Goal: Information Seeking & Learning: Check status

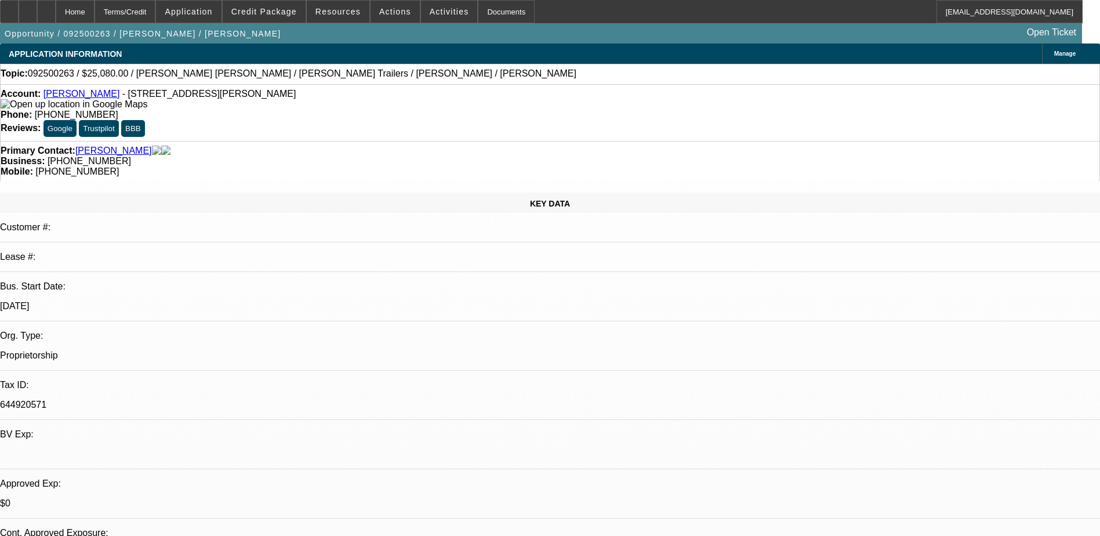
select select "0"
select select "2"
select select "0"
select select "2"
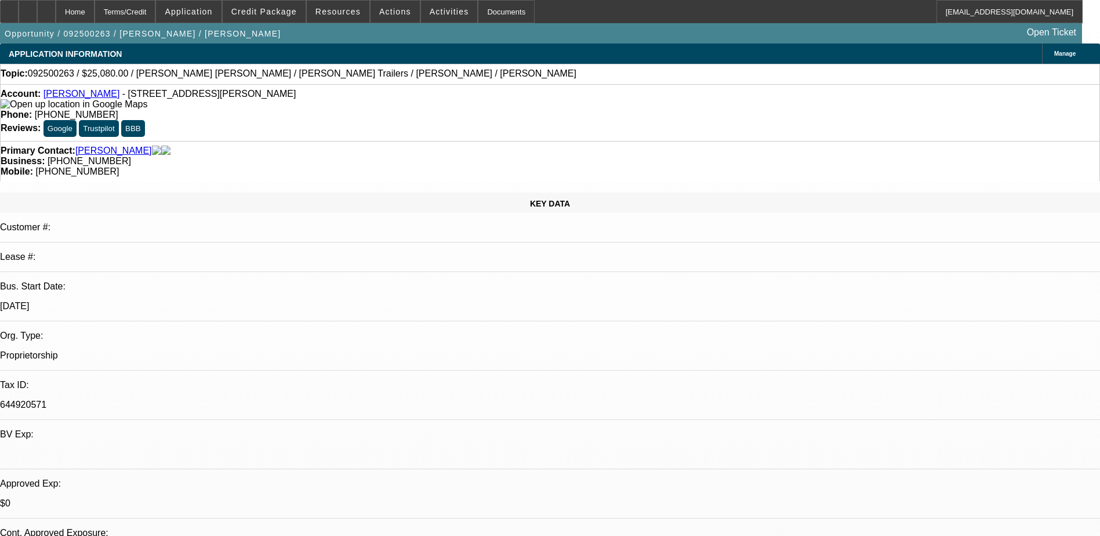
select select "0"
select select "0.2"
select select "2"
select select "0"
select select "1"
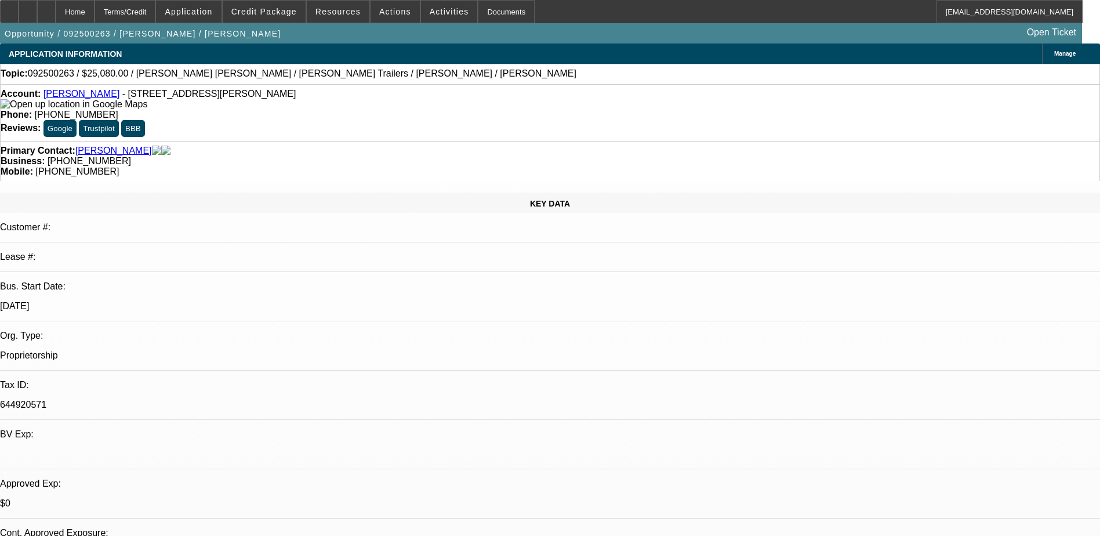
select select "2"
select select "6"
select select "1"
select select "2"
select select "6"
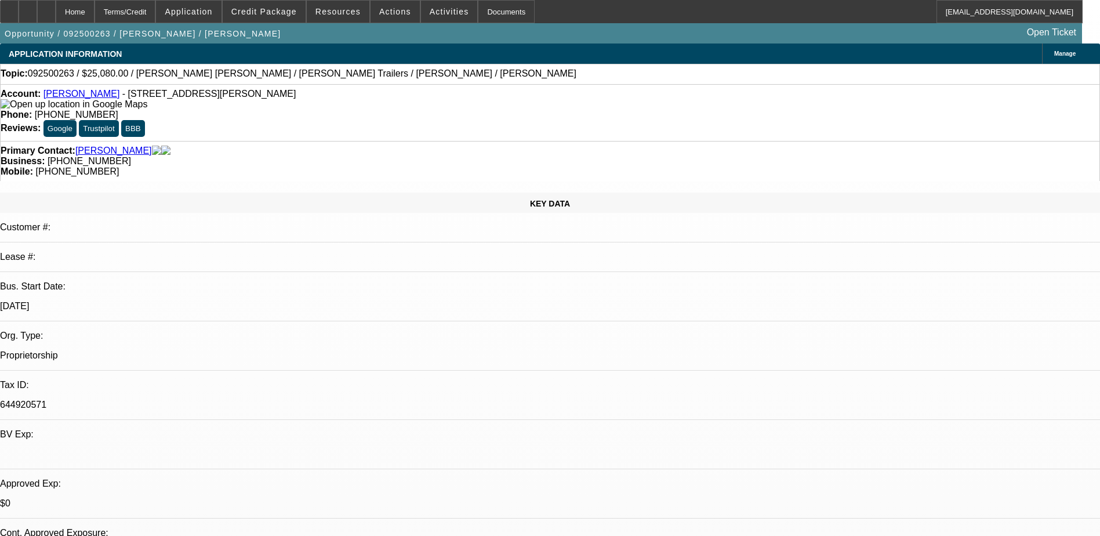
select select "1"
select select "2"
select select "6"
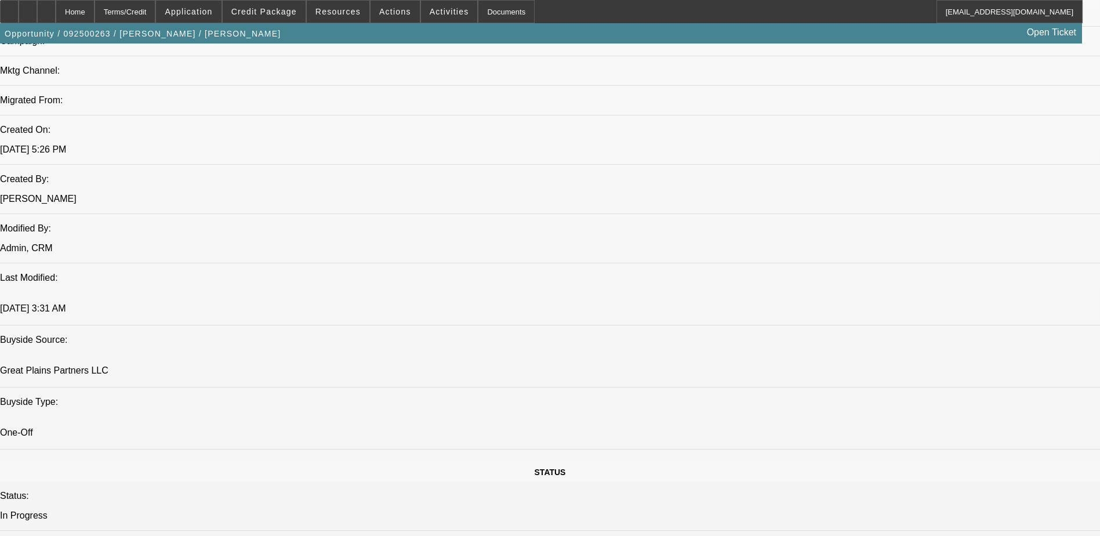
scroll to position [696, 0]
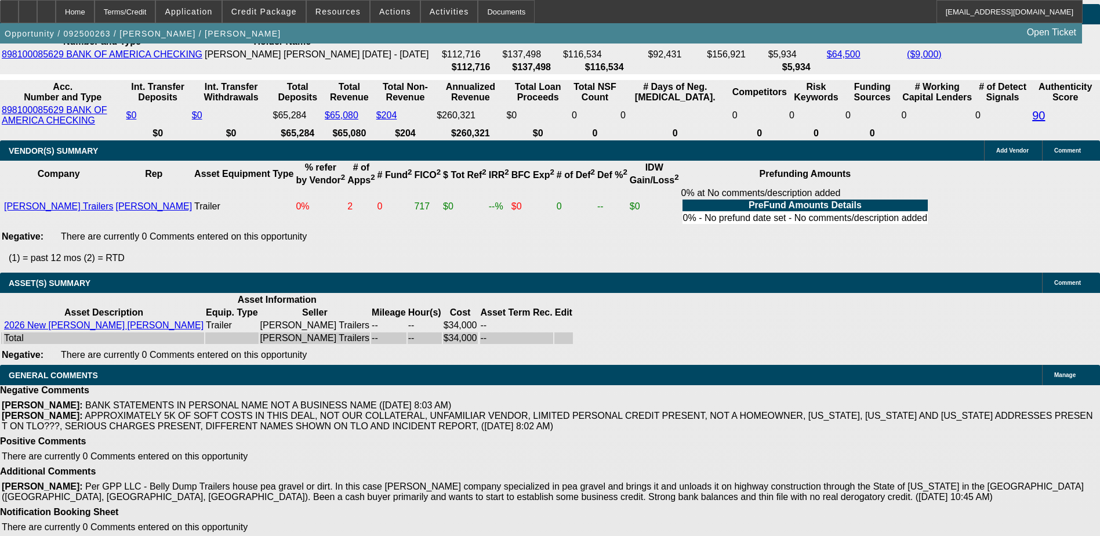
scroll to position [2149, 0]
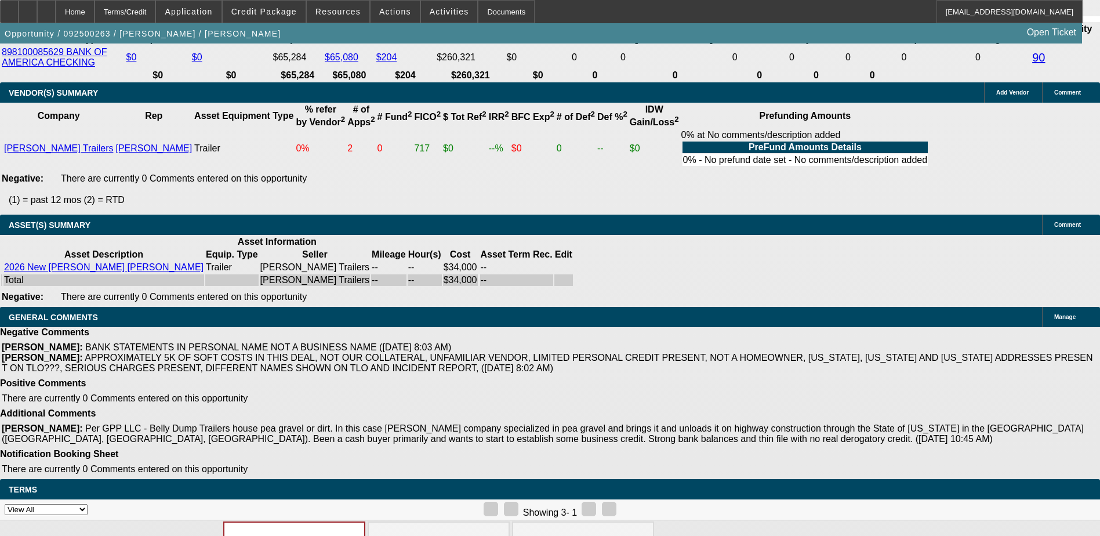
drag, startPoint x: 778, startPoint y: 146, endPoint x: 844, endPoint y: 143, distance: 65.6
drag, startPoint x: 844, startPoint y: 143, endPoint x: 824, endPoint y: 142, distance: 19.7
drag, startPoint x: 931, startPoint y: 145, endPoint x: 974, endPoint y: 145, distance: 43.5
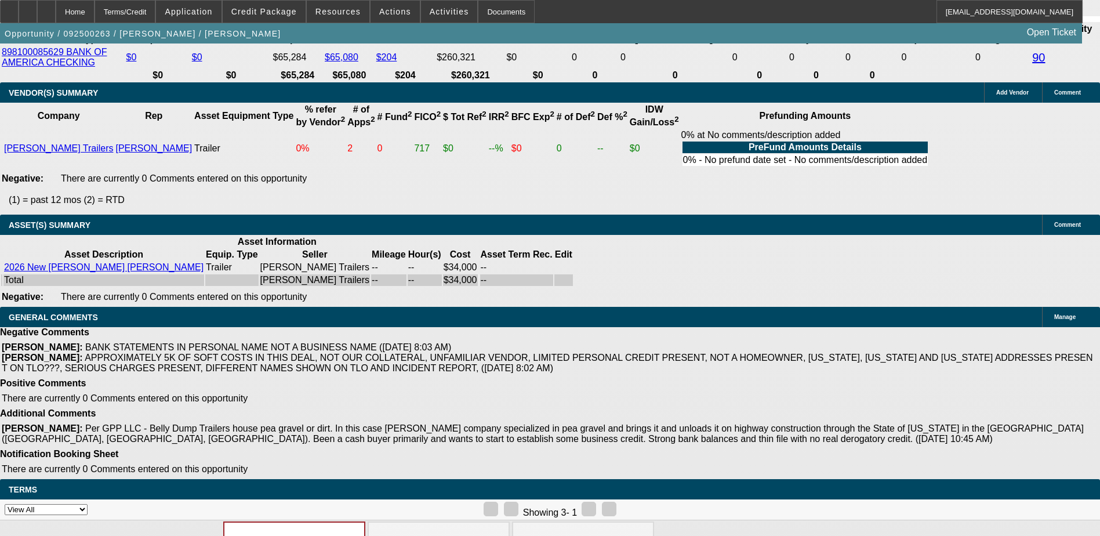
drag, startPoint x: 974, startPoint y: 145, endPoint x: 936, endPoint y: 142, distance: 38.4
drag, startPoint x: 819, startPoint y: 99, endPoint x: 933, endPoint y: 102, distance: 113.7
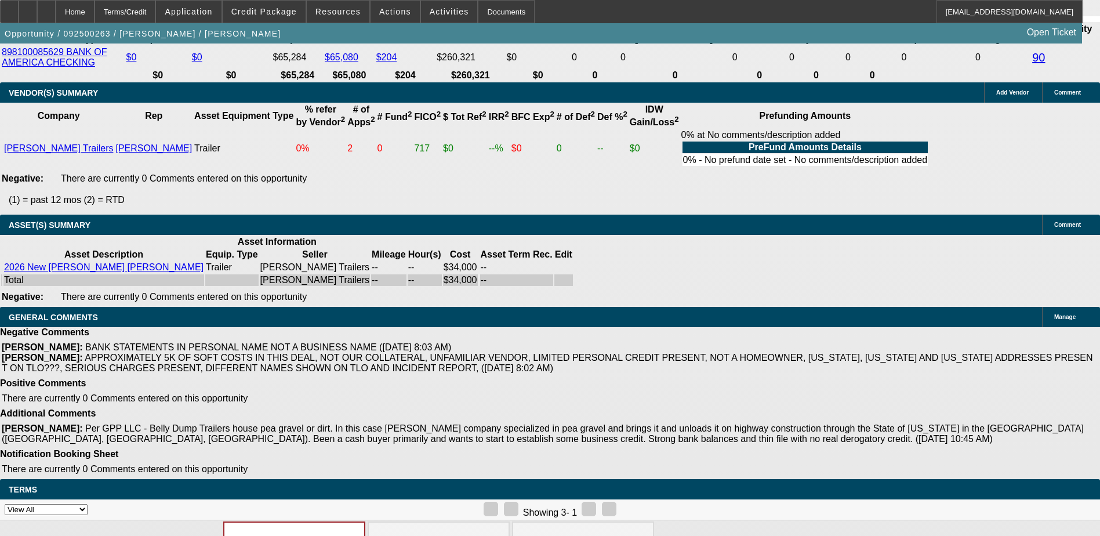
drag, startPoint x: 963, startPoint y: 98, endPoint x: 972, endPoint y: 99, distance: 9.4
drag, startPoint x: 972, startPoint y: 99, endPoint x: 950, endPoint y: 99, distance: 22.6
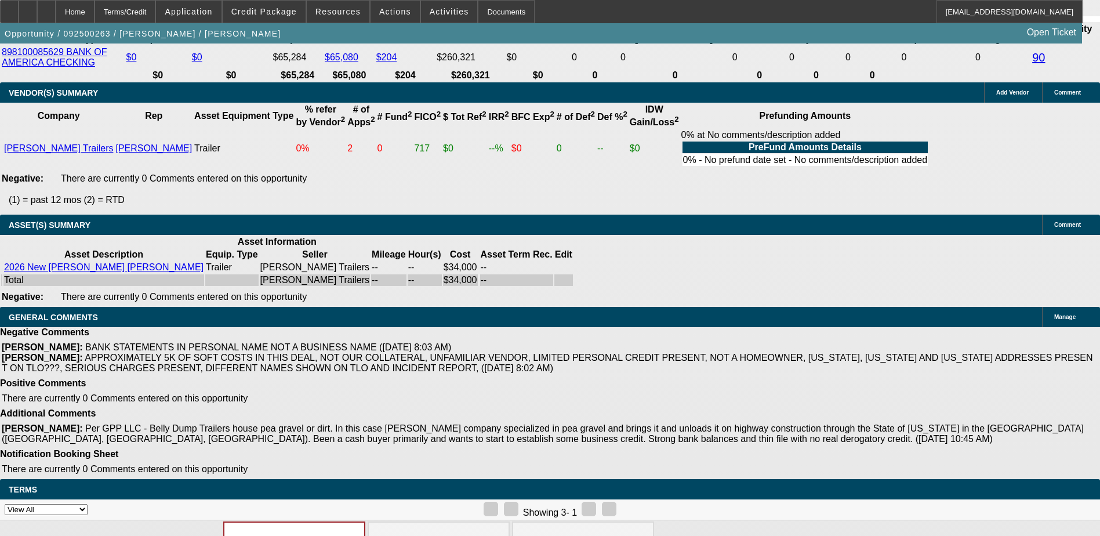
drag, startPoint x: 948, startPoint y: 96, endPoint x: 964, endPoint y: 96, distance: 16.2
drag, startPoint x: 964, startPoint y: 96, endPoint x: 937, endPoint y: 95, distance: 26.7
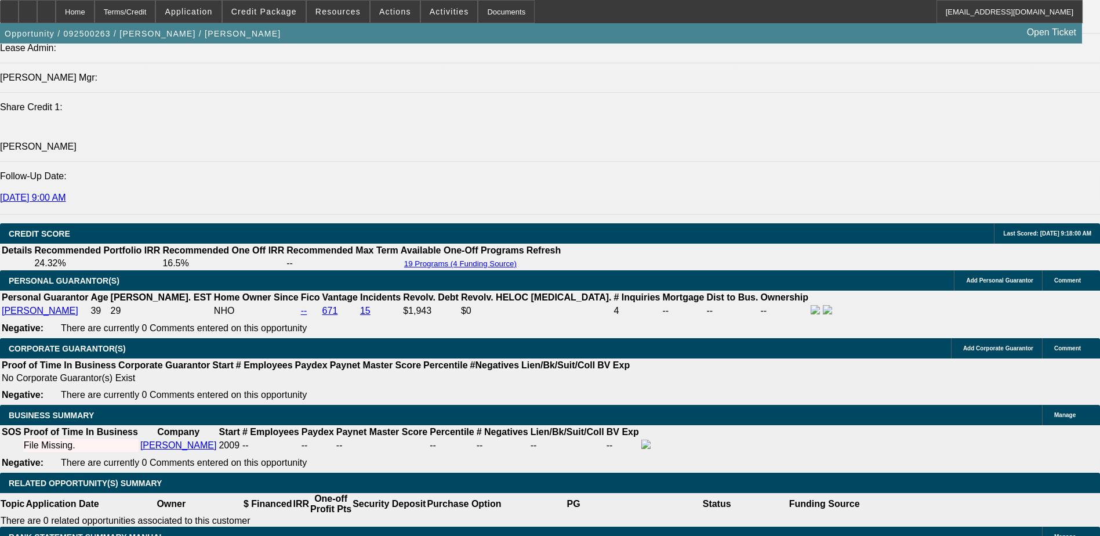
scroll to position [1626, 0]
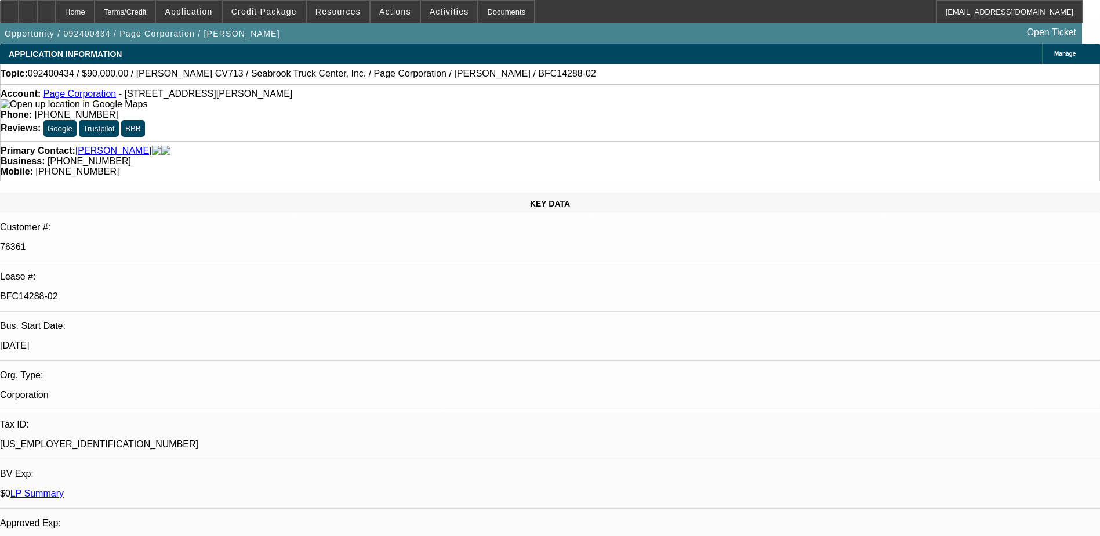
select select "0.1"
select select "0"
select select "0.1"
select select "0"
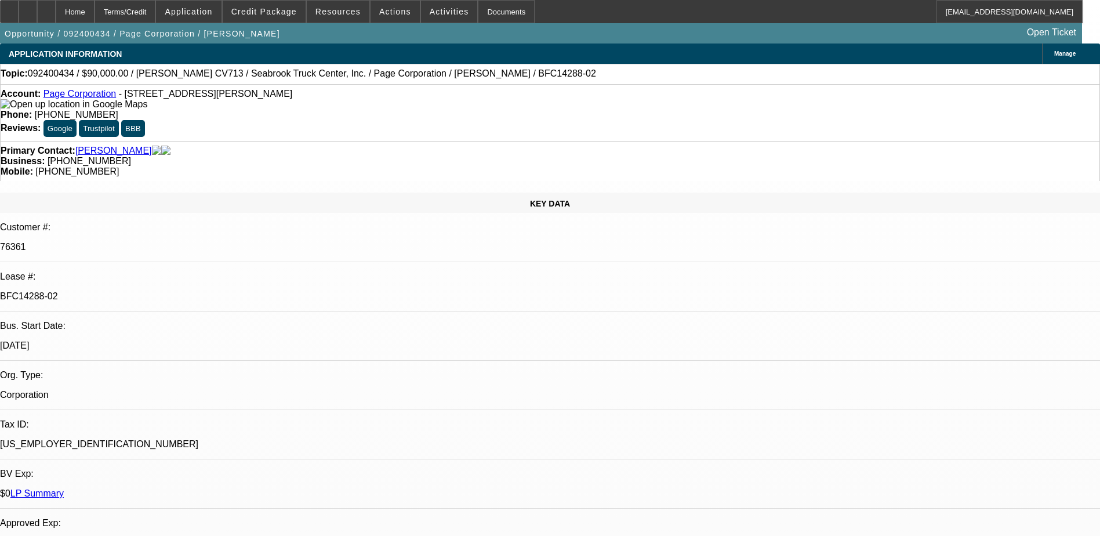
select select "0"
select select "0.1"
select select "0"
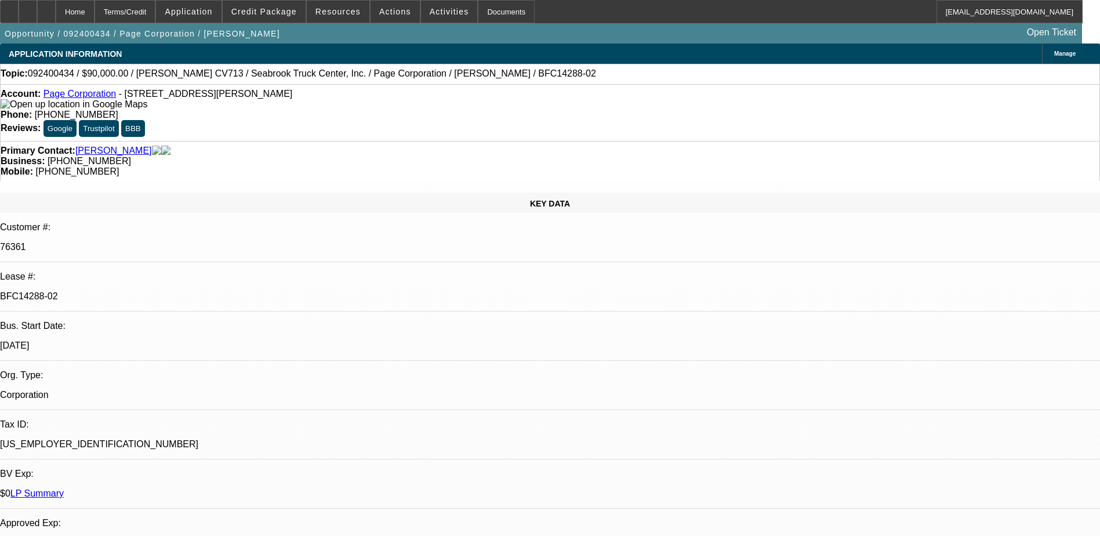
select select "0"
select select "1"
select select "2"
select select "6"
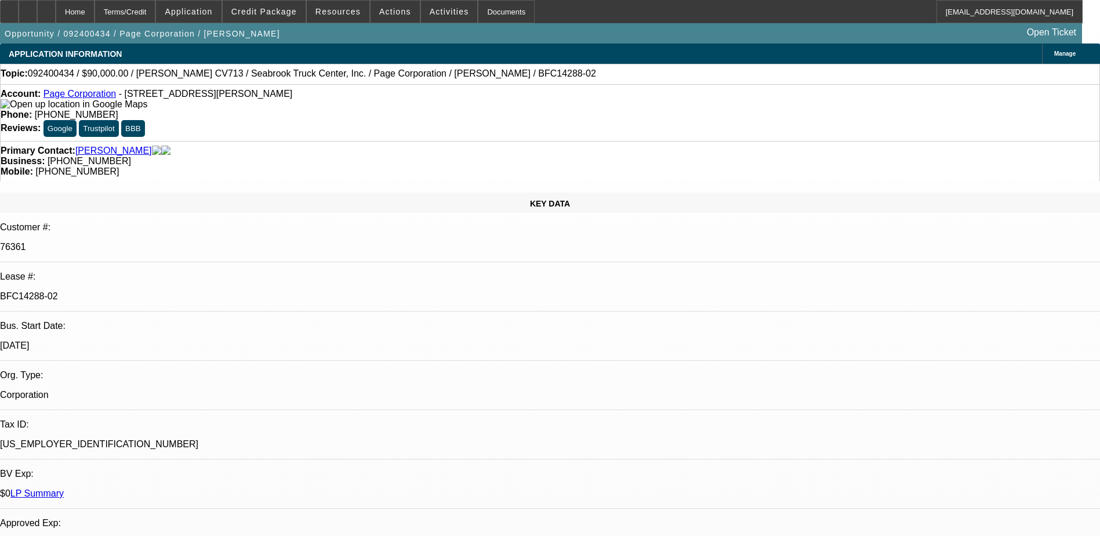
select select "1"
select select "2"
select select "6"
select select "1"
select select "2"
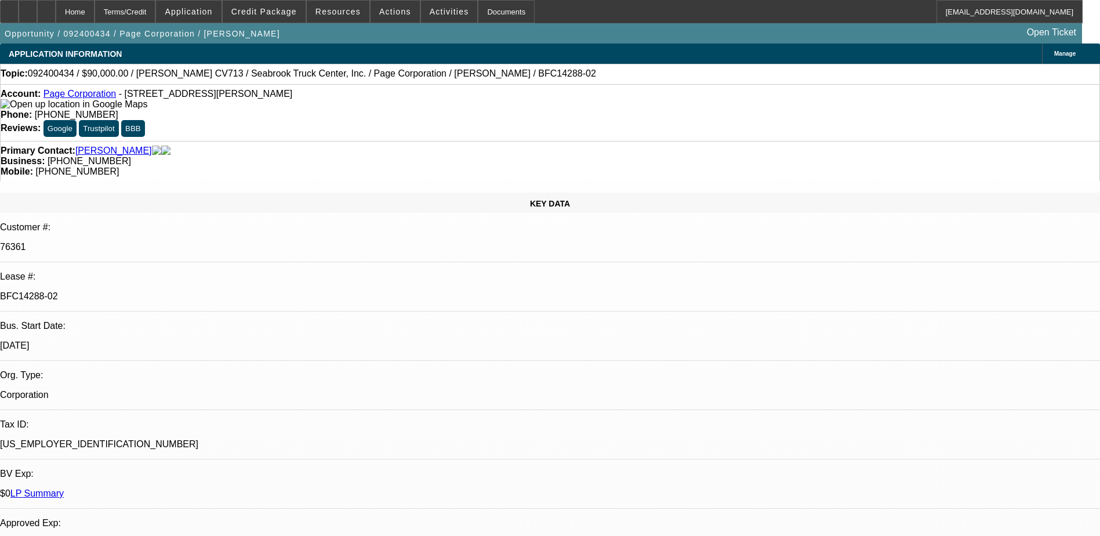
select select "6"
select select "1"
select select "3"
select select "6"
drag, startPoint x: 893, startPoint y: 50, endPoint x: 899, endPoint y: 63, distance: 14.3
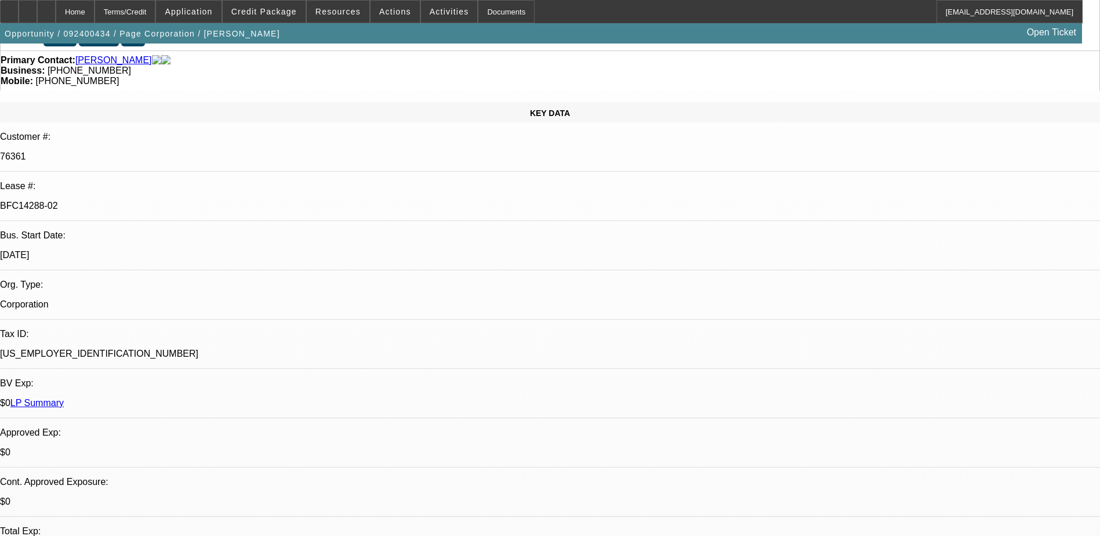
scroll to position [116, 0]
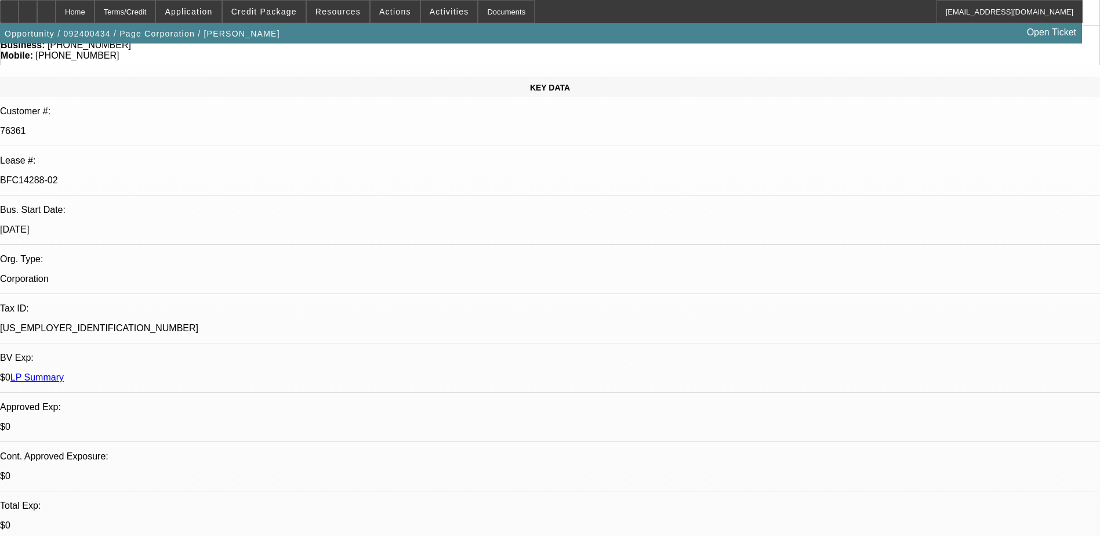
drag, startPoint x: 783, startPoint y: 103, endPoint x: 818, endPoint y: 113, distance: 36.9
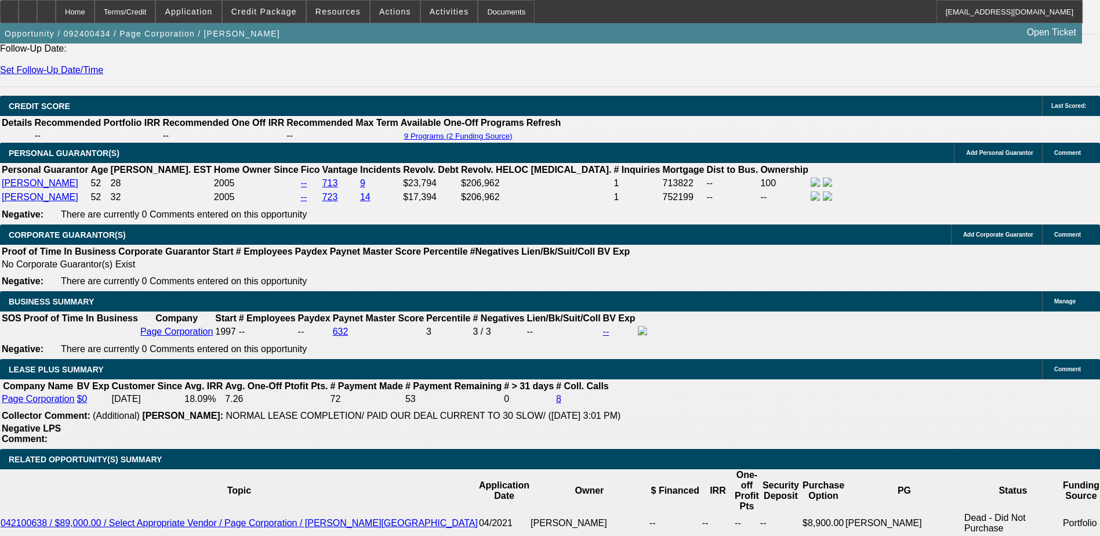
scroll to position [1655, 0]
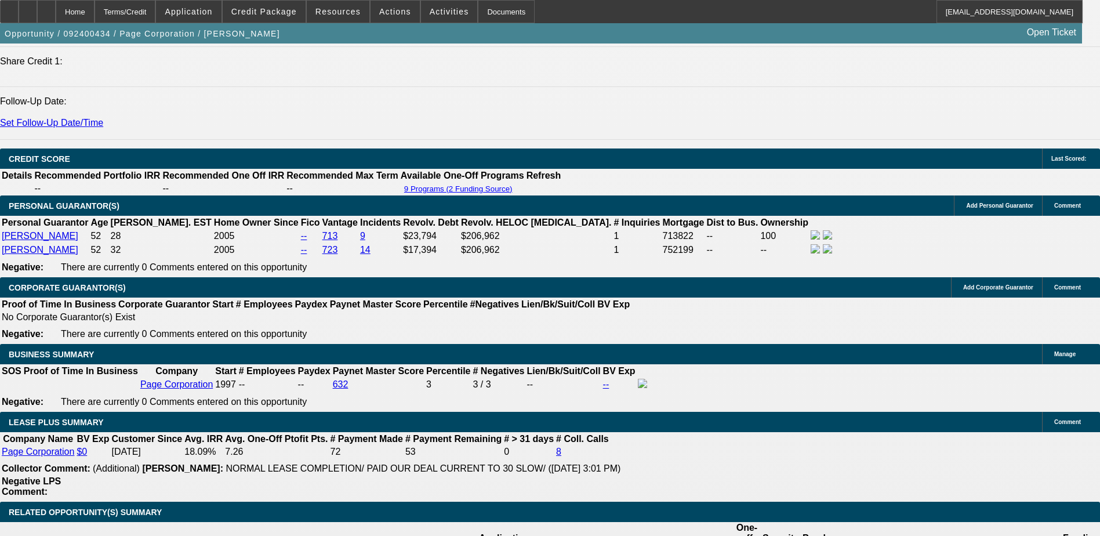
select select "0"
select select "3"
select select "0"
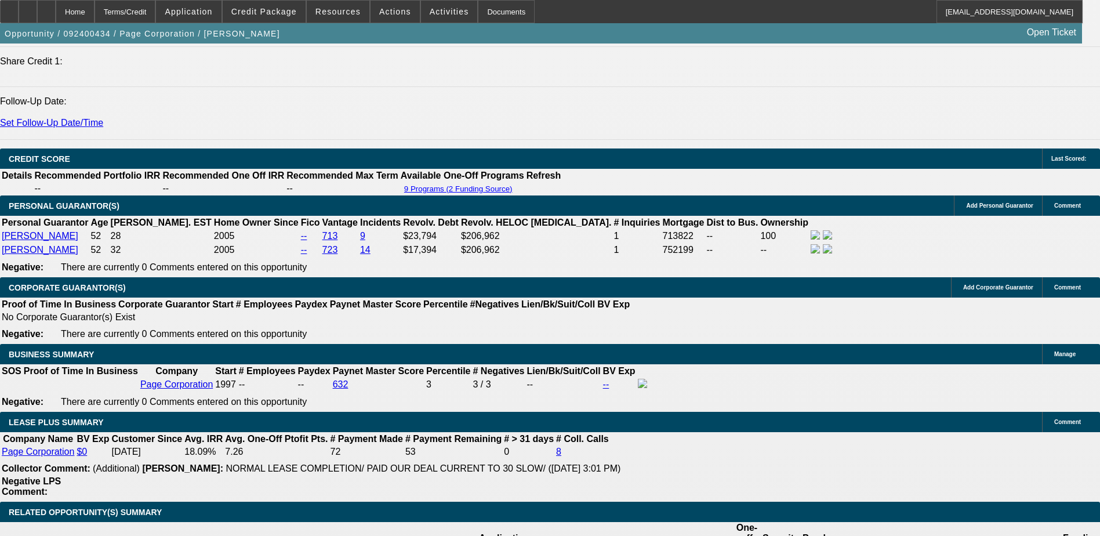
select select "6"
select select "0"
select select "2"
select select "0"
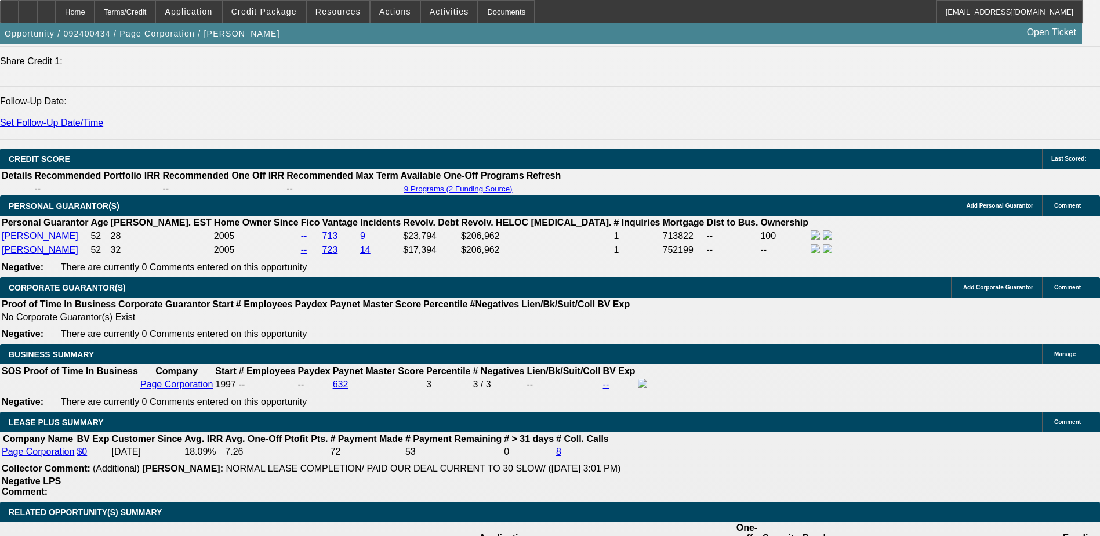
select select "6"
select select "0"
select select "2"
select select "0"
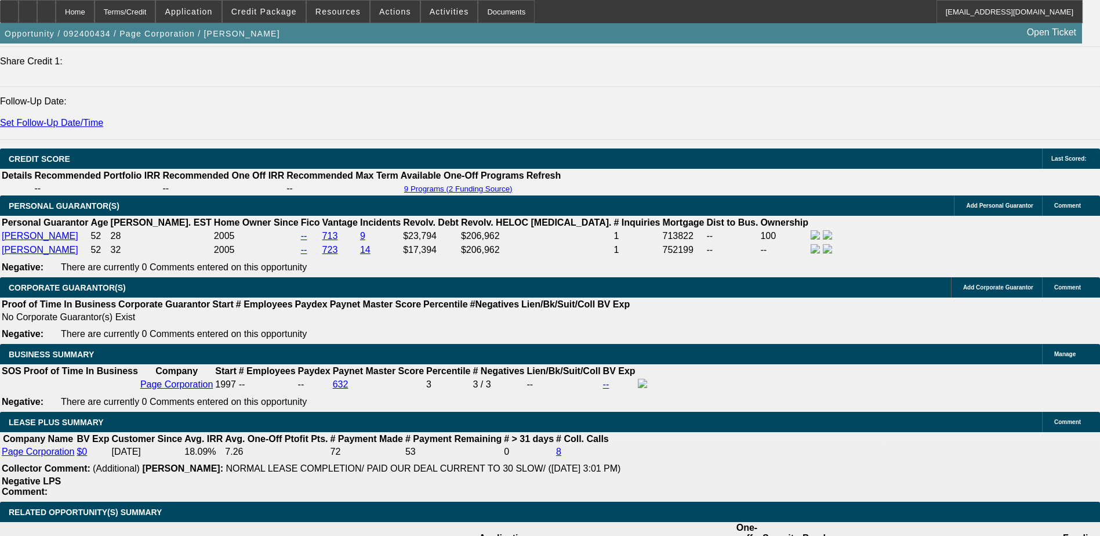
select select "6"
select select "0"
select select "2"
select select "0"
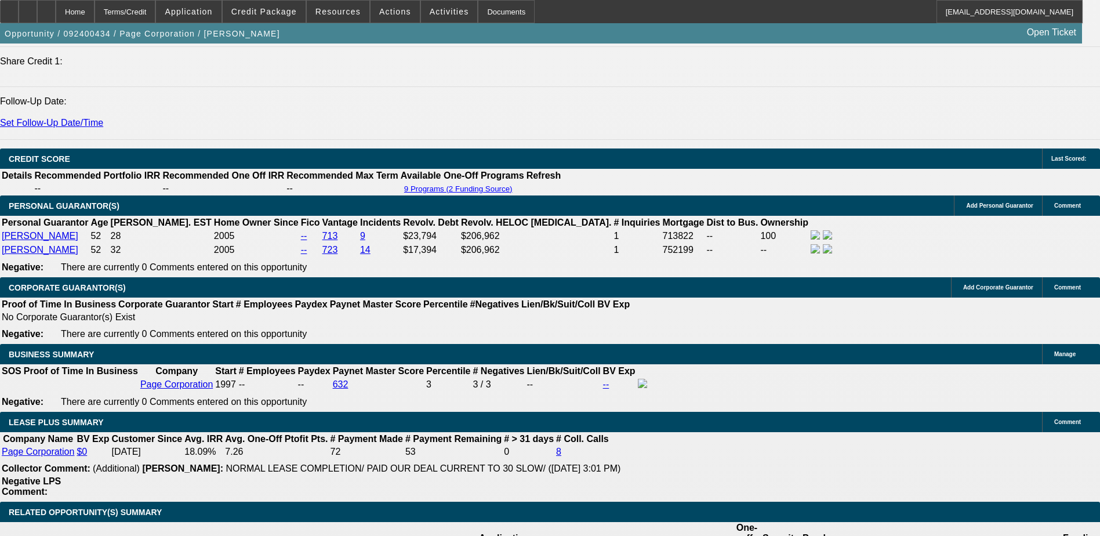
select select "6"
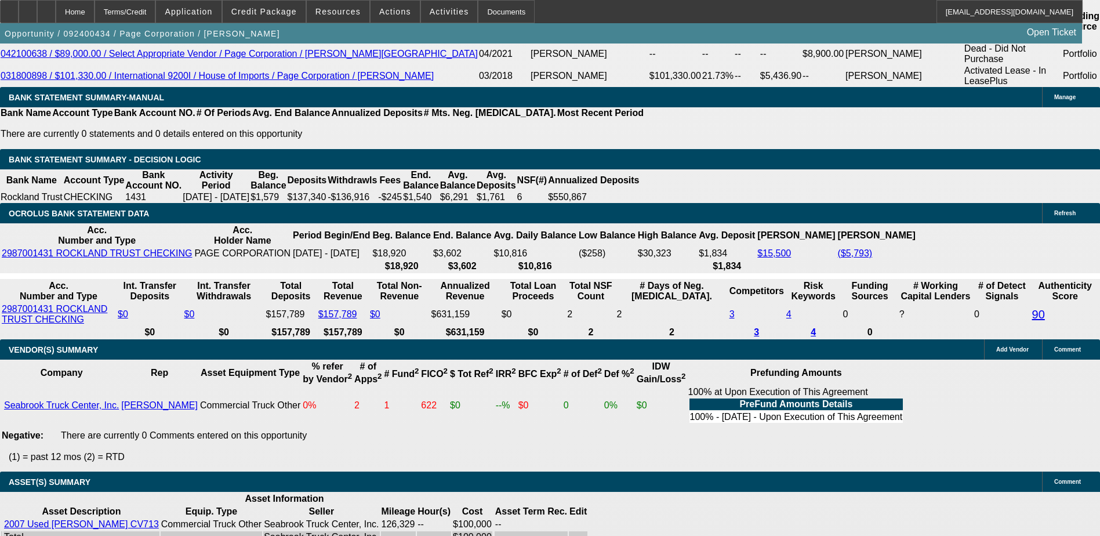
scroll to position [2293, 0]
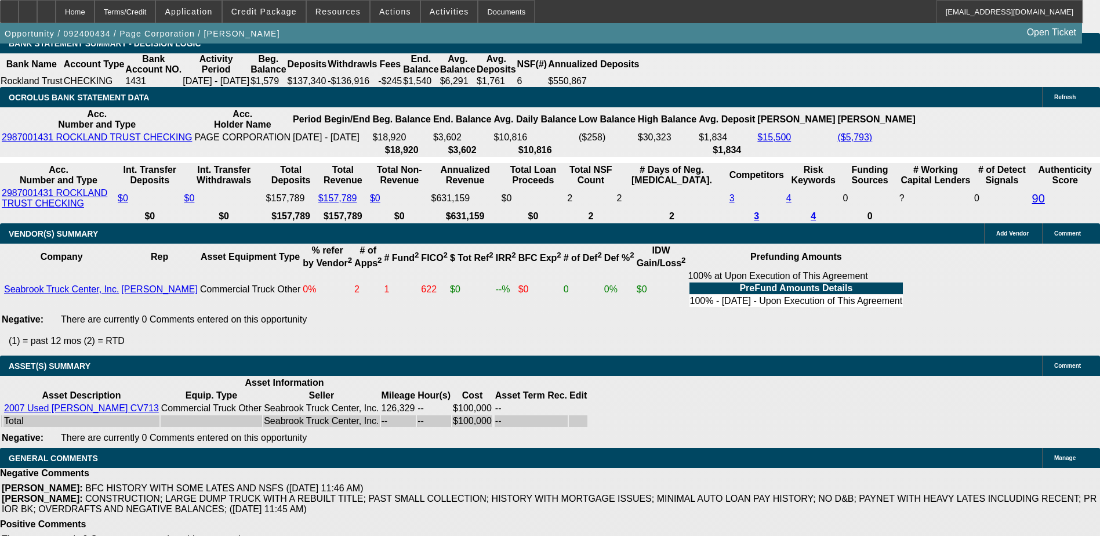
click at [852, 339] on div "APPLICATION INFORMATION [GEOGRAPHIC_DATA] Topic: 092400434 / $90,000.00 / [PERS…" at bounding box center [550, 133] width 1100 height 4765
click at [897, 353] on div "APPLICATION INFORMATION [GEOGRAPHIC_DATA] Topic: 092400434 / $90,000.00 / [PERS…" at bounding box center [550, 133] width 1100 height 4765
click at [888, 361] on div "APPLICATION INFORMATION [GEOGRAPHIC_DATA] Topic: 092400434 / $90,000.00 / [PERS…" at bounding box center [550, 133] width 1100 height 4765
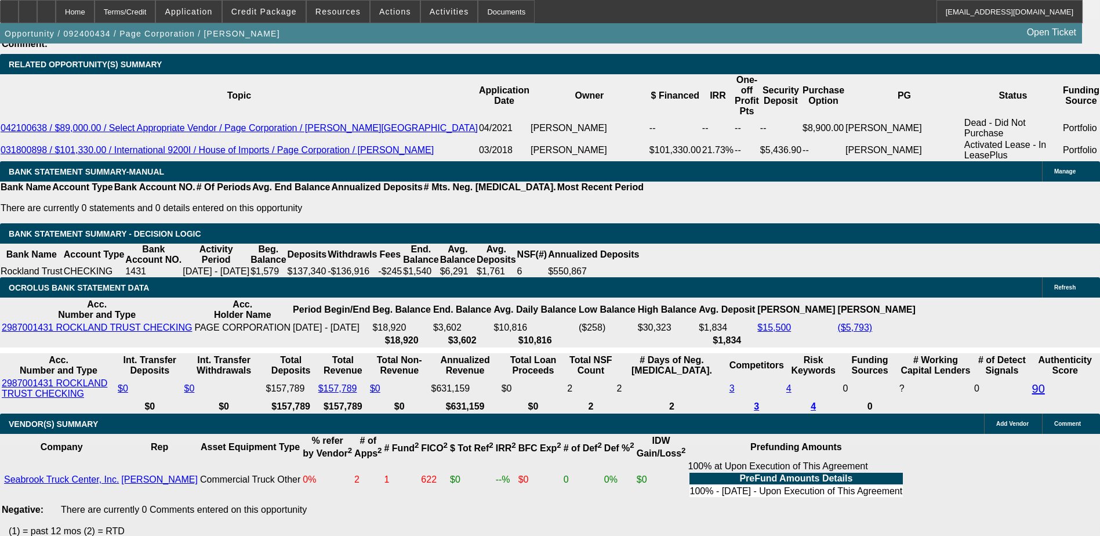
scroll to position [2119, 0]
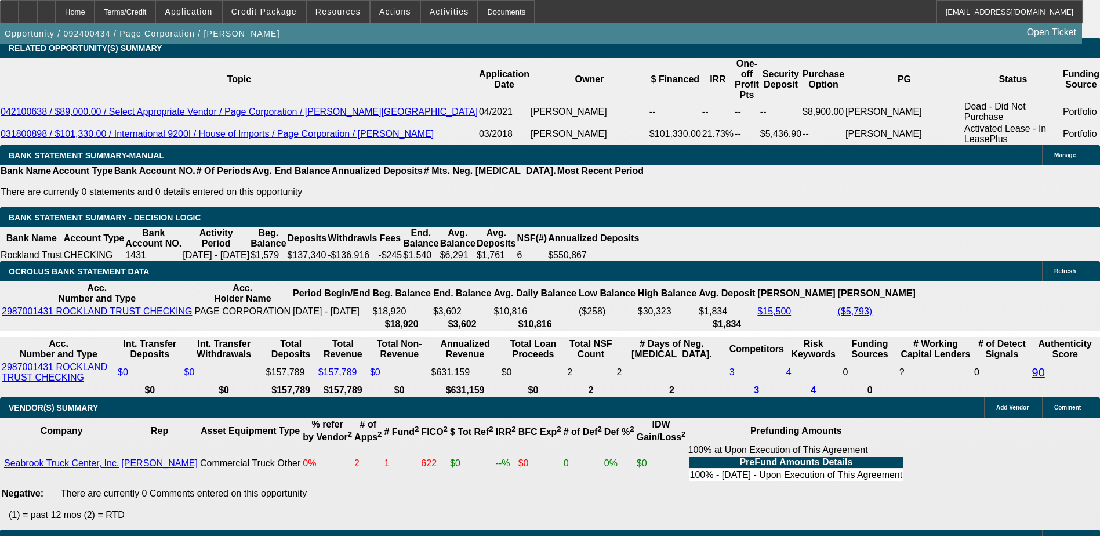
drag, startPoint x: 753, startPoint y: 103, endPoint x: 814, endPoint y: 103, distance: 61.5
drag, startPoint x: 831, startPoint y: 103, endPoint x: 924, endPoint y: 113, distance: 93.9
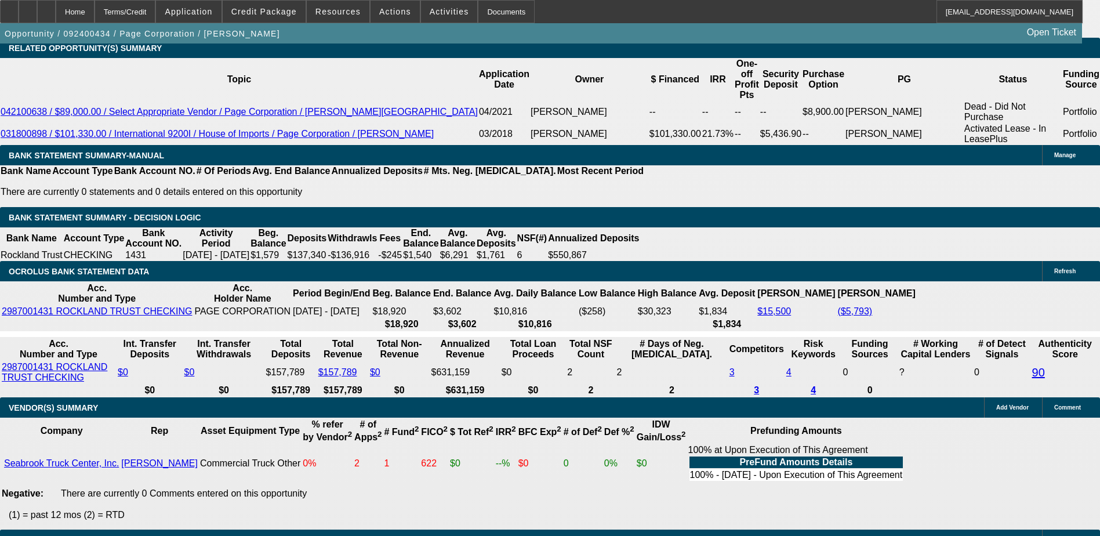
drag, startPoint x: 924, startPoint y: 113, endPoint x: 912, endPoint y: 116, distance: 12.5
drag, startPoint x: 885, startPoint y: 103, endPoint x: 915, endPoint y: 118, distance: 34.0
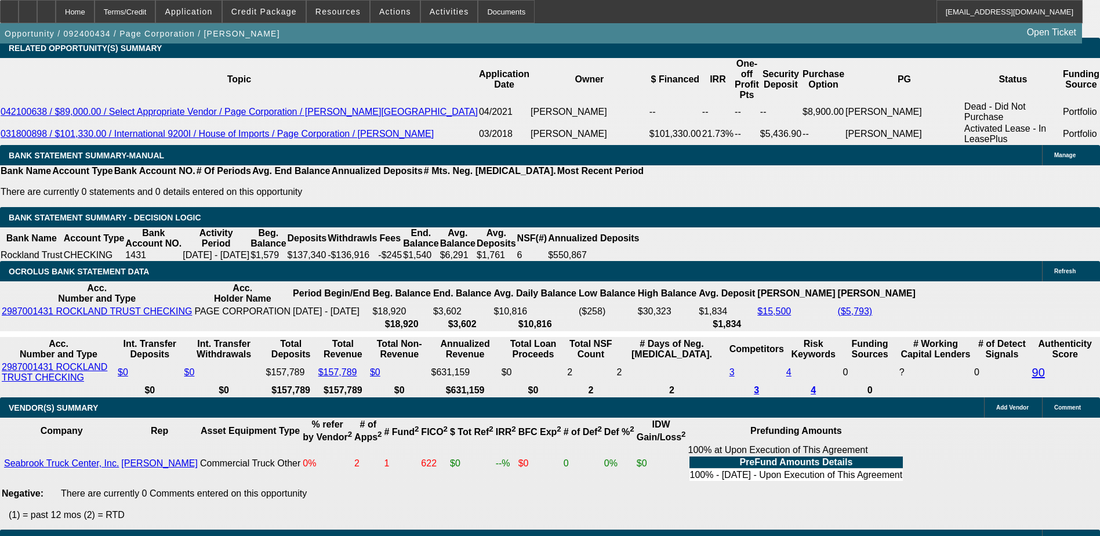
drag, startPoint x: 915, startPoint y: 118, endPoint x: 905, endPoint y: 157, distance: 39.7
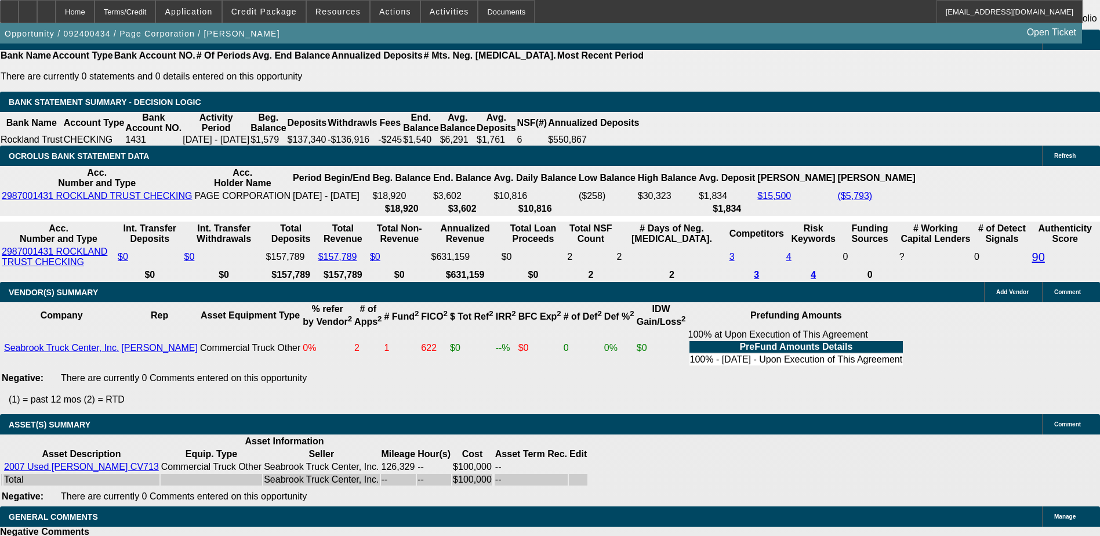
scroll to position [2467, 0]
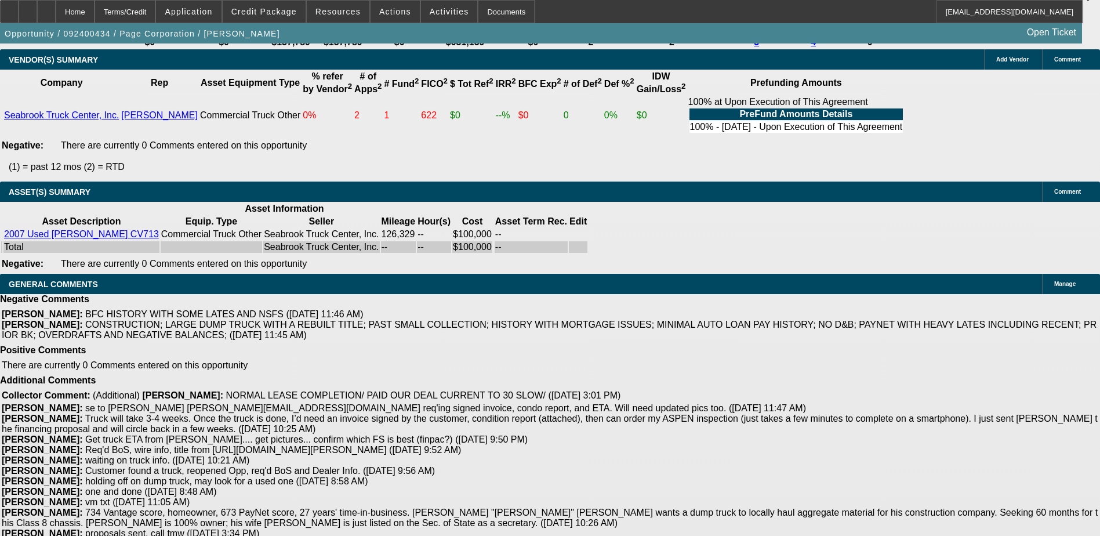
drag, startPoint x: 818, startPoint y: 102, endPoint x: 922, endPoint y: 121, distance: 105.0
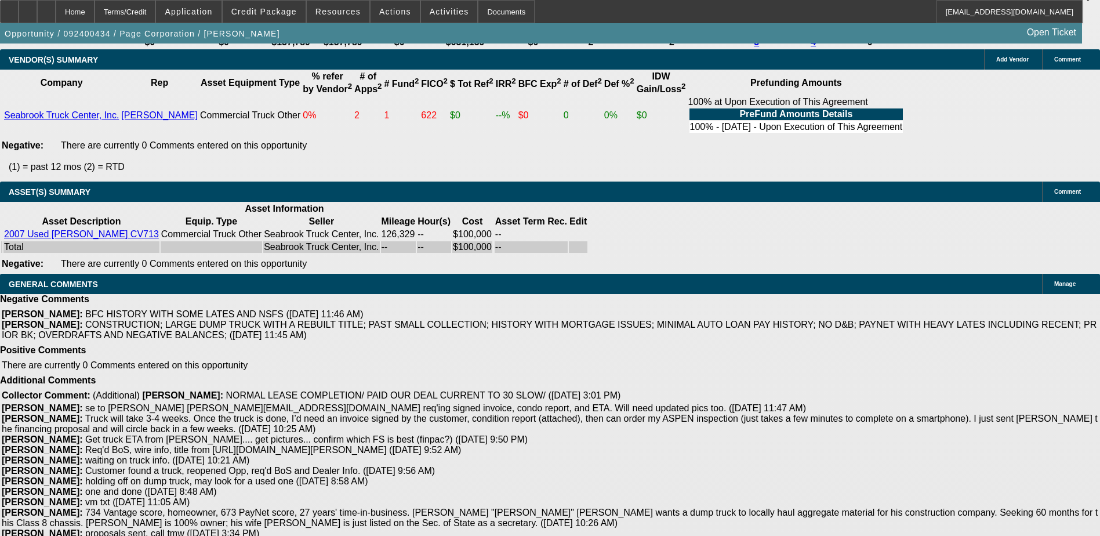
drag, startPoint x: 918, startPoint y: 113, endPoint x: 820, endPoint y: 107, distance: 98.2
drag, startPoint x: 820, startPoint y: 107, endPoint x: 831, endPoint y: 118, distance: 15.6
drag, startPoint x: 284, startPoint y: 277, endPoint x: 259, endPoint y: 277, distance: 25.5
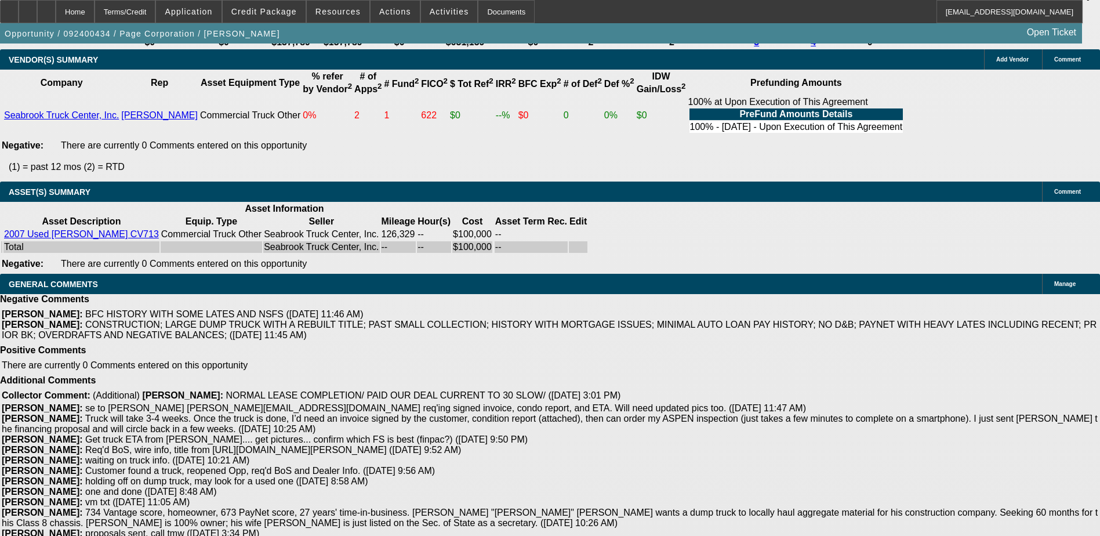
drag, startPoint x: 259, startPoint y: 277, endPoint x: 375, endPoint y: 284, distance: 116.8
drag, startPoint x: 390, startPoint y: 278, endPoint x: 430, endPoint y: 278, distance: 39.4
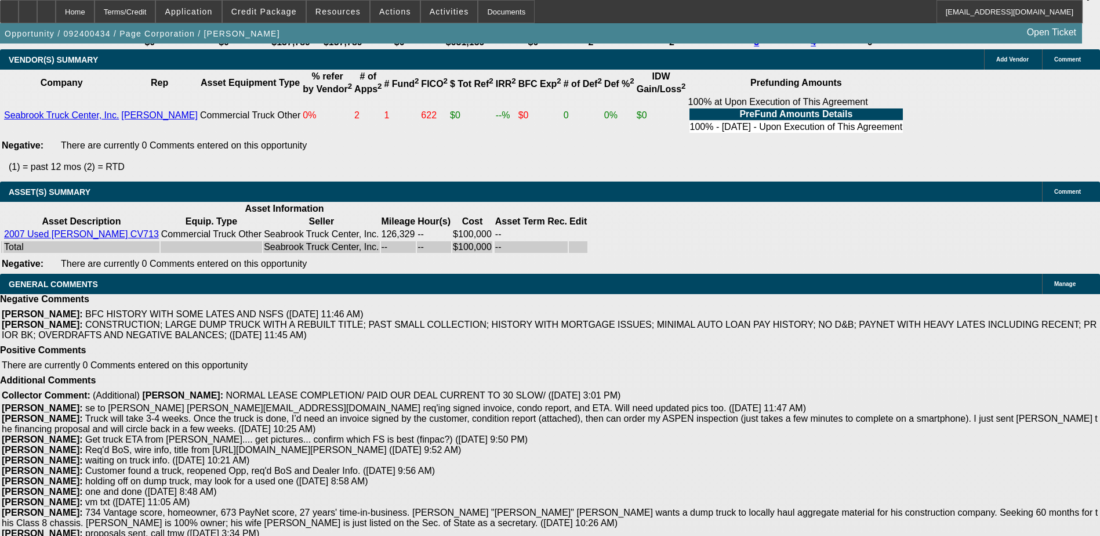
scroll to position [910, 0]
drag, startPoint x: 785, startPoint y: 172, endPoint x: 925, endPoint y: 191, distance: 140.4
drag, startPoint x: 389, startPoint y: 278, endPoint x: 429, endPoint y: 279, distance: 40.0
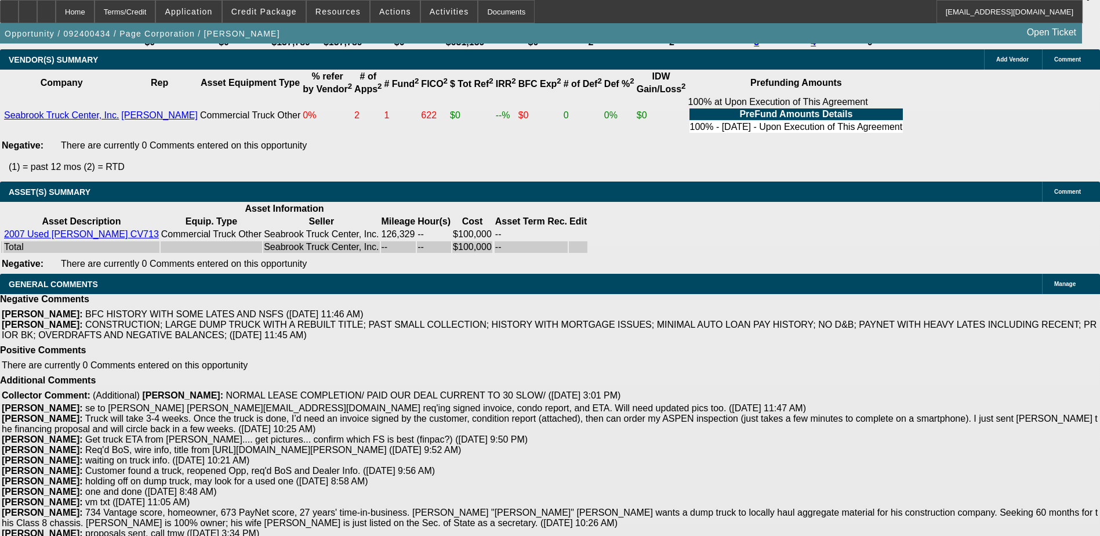
drag, startPoint x: 780, startPoint y: 159, endPoint x: 679, endPoint y: 227, distance: 122.1
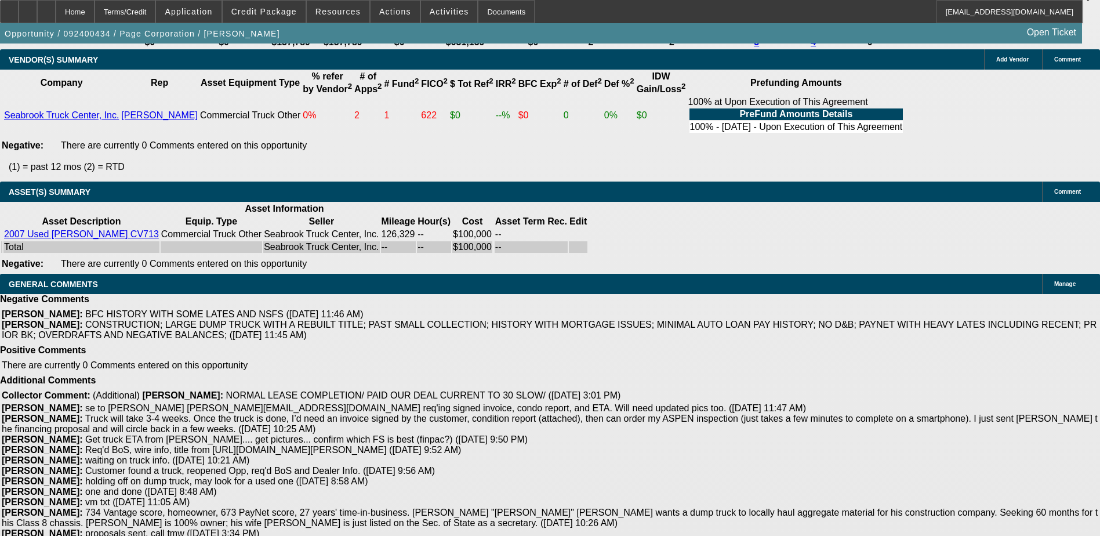
drag, startPoint x: 280, startPoint y: 280, endPoint x: 291, endPoint y: 280, distance: 11.6
drag, startPoint x: 33, startPoint y: 278, endPoint x: 84, endPoint y: 278, distance: 51.0
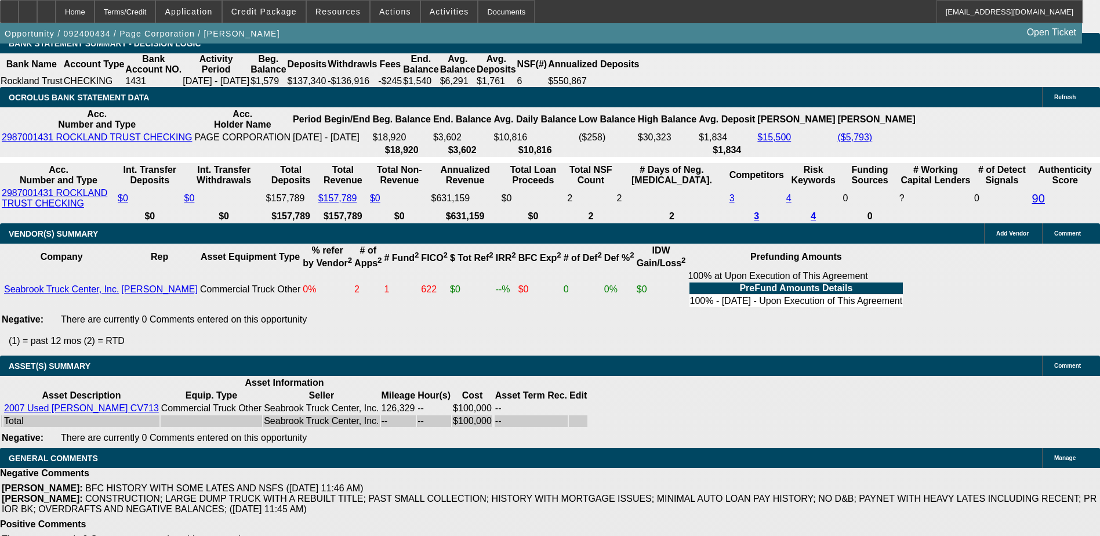
scroll to position [2409, 0]
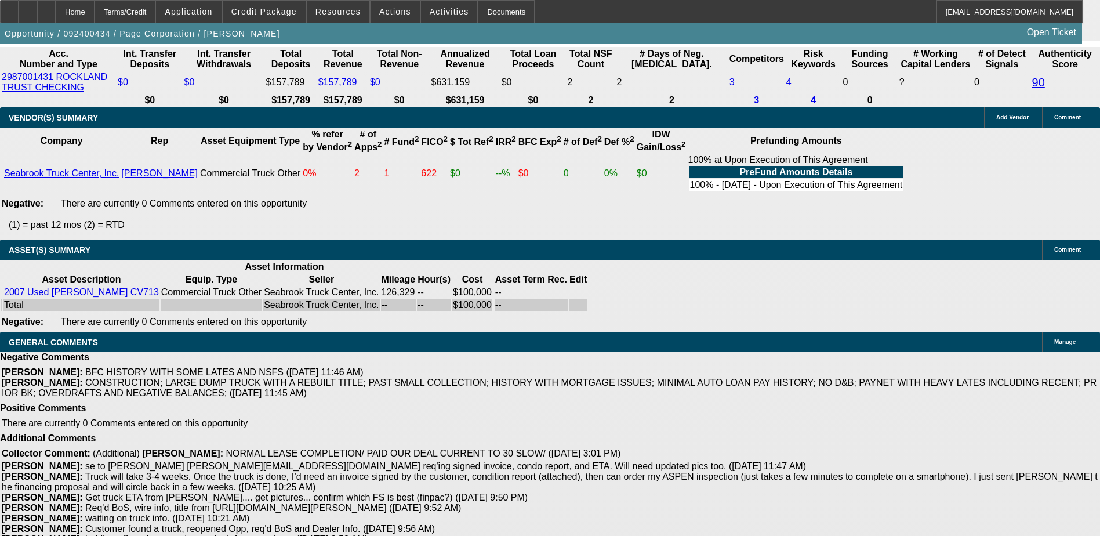
drag, startPoint x: 850, startPoint y: 367, endPoint x: 842, endPoint y: 401, distance: 35.3
click at [850, 367] on div "APPLICATION INFORMATION [GEOGRAPHIC_DATA] Topic: 092400434 / $90,000.00 / [PERS…" at bounding box center [550, 17] width 1100 height 4765
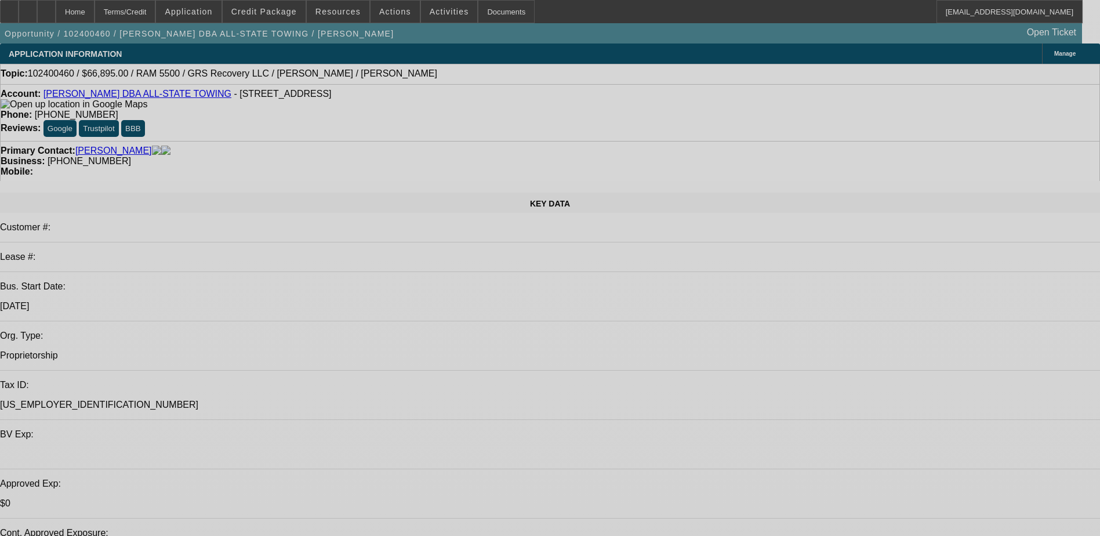
select select "0"
select select "2"
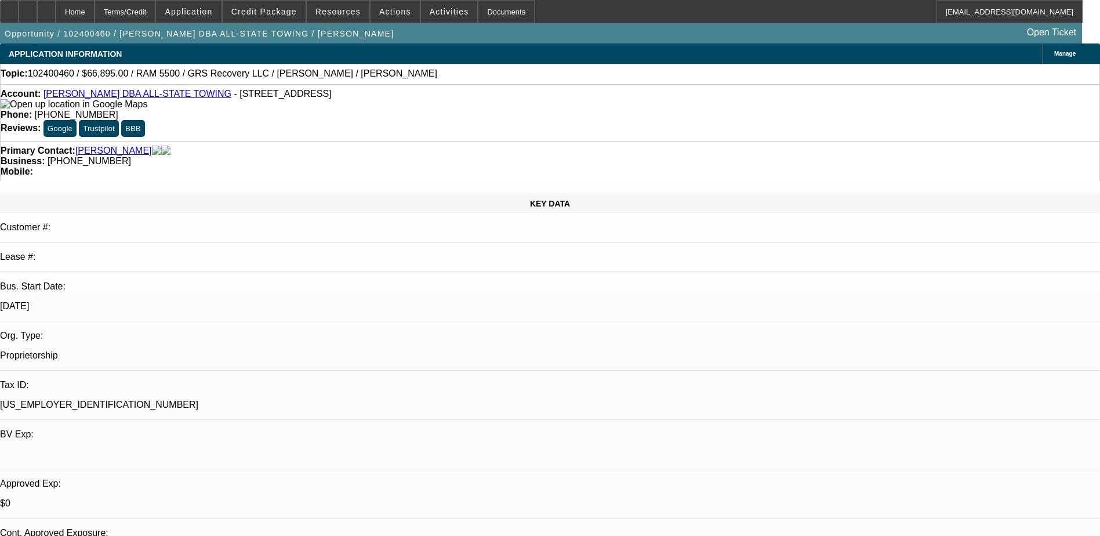
select select "0"
select select "2"
select select "0"
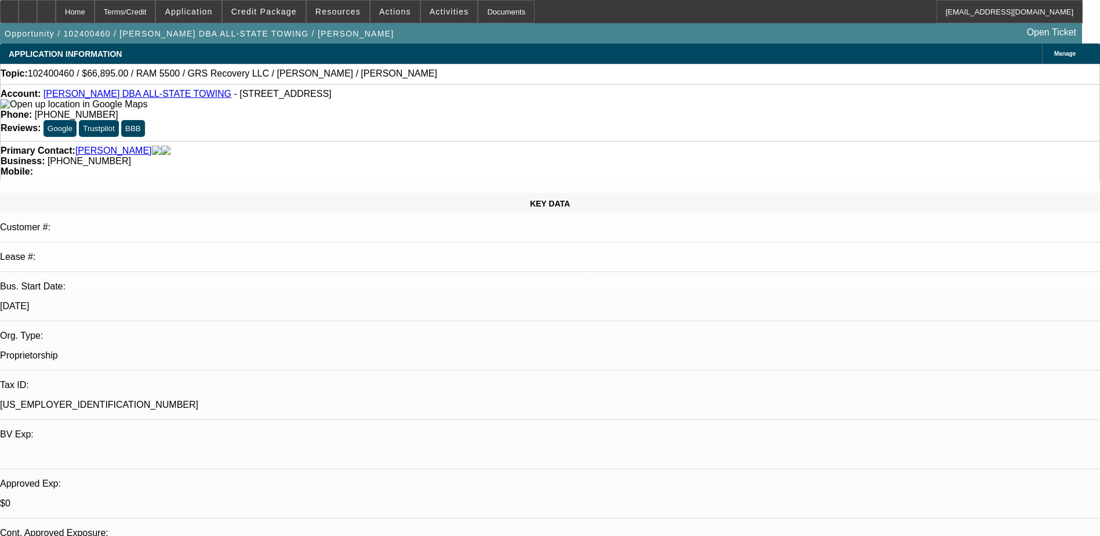
select select "2"
select select "0"
select select "2"
select select "0.1"
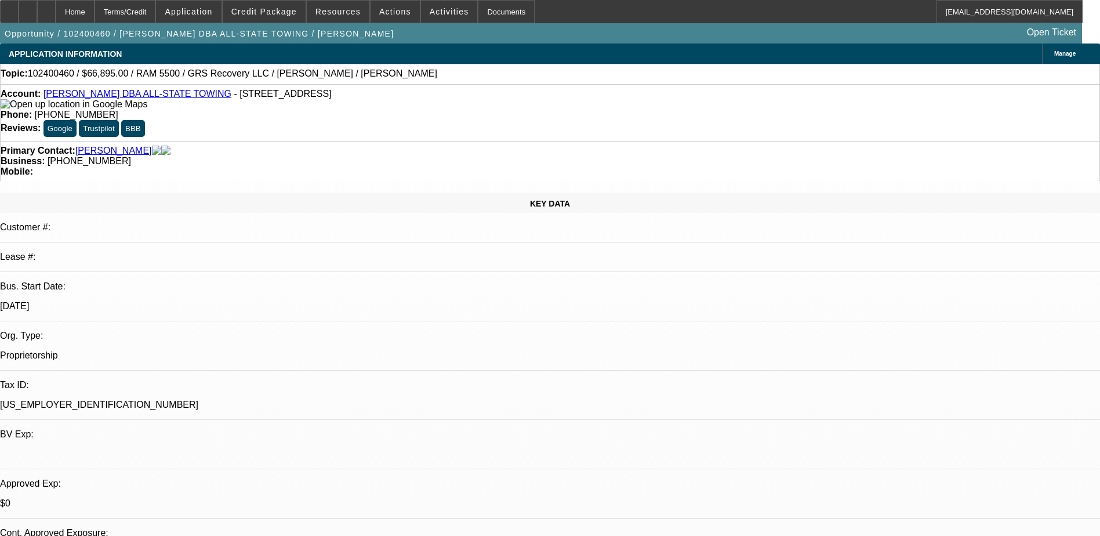
select select "1"
select select "2"
select select "6"
select select "1"
select select "2"
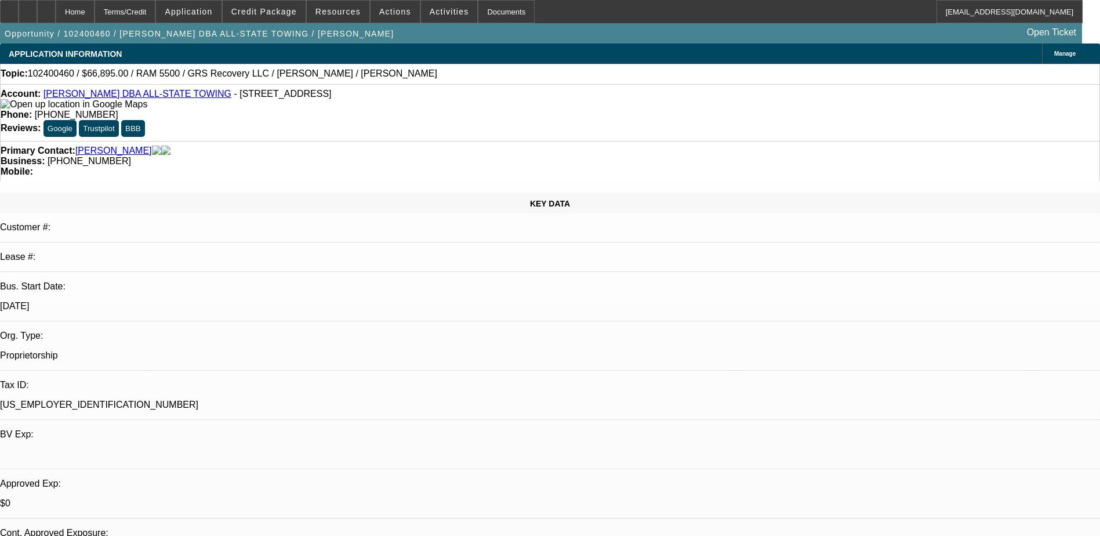
select select "6"
select select "1"
select select "2"
select select "6"
select select "1"
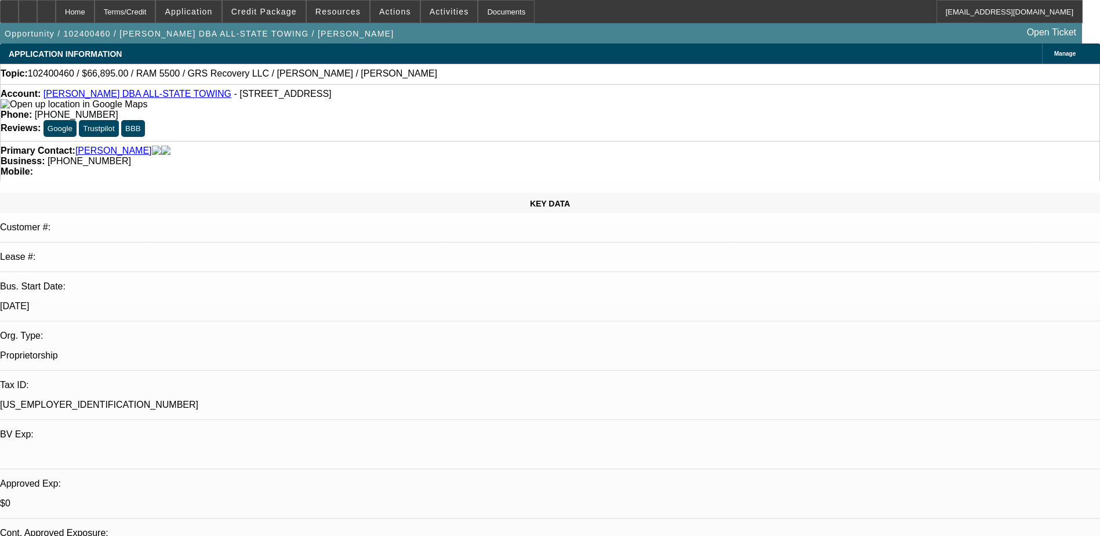
select select "2"
select select "4"
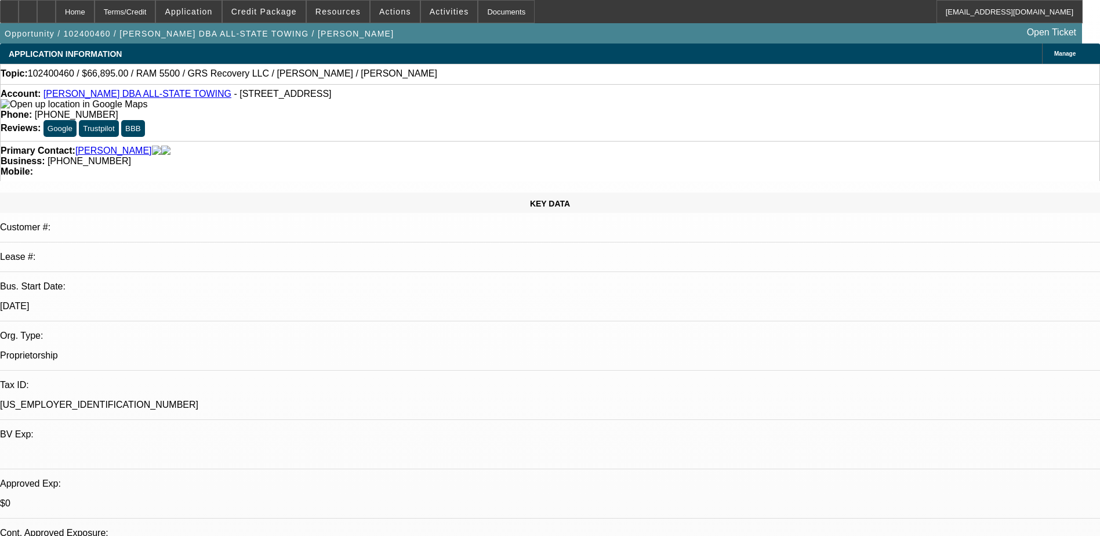
scroll to position [406, 0]
drag, startPoint x: 886, startPoint y: 148, endPoint x: 617, endPoint y: 335, distance: 327.9
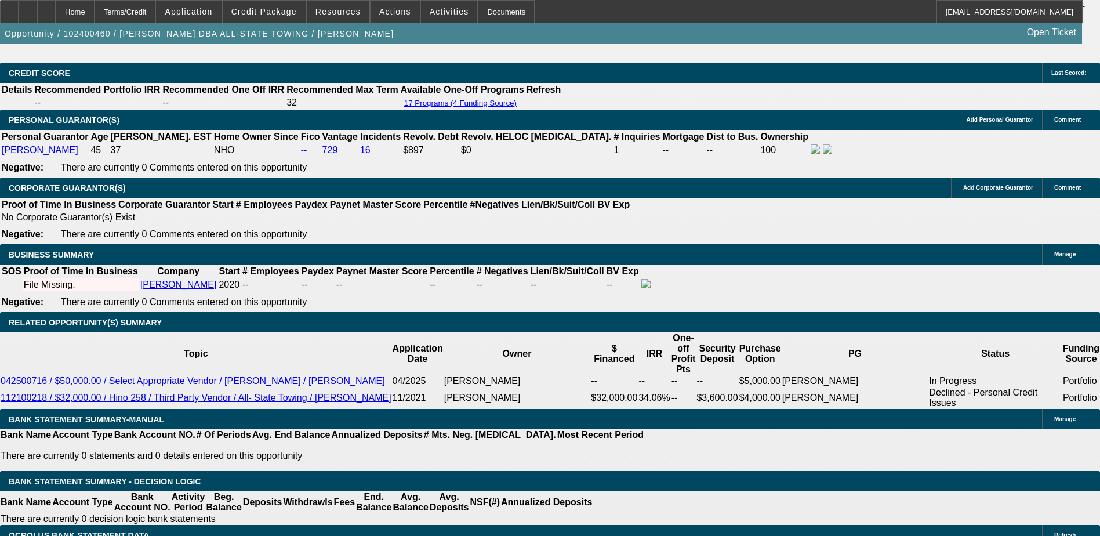
scroll to position [1798, 0]
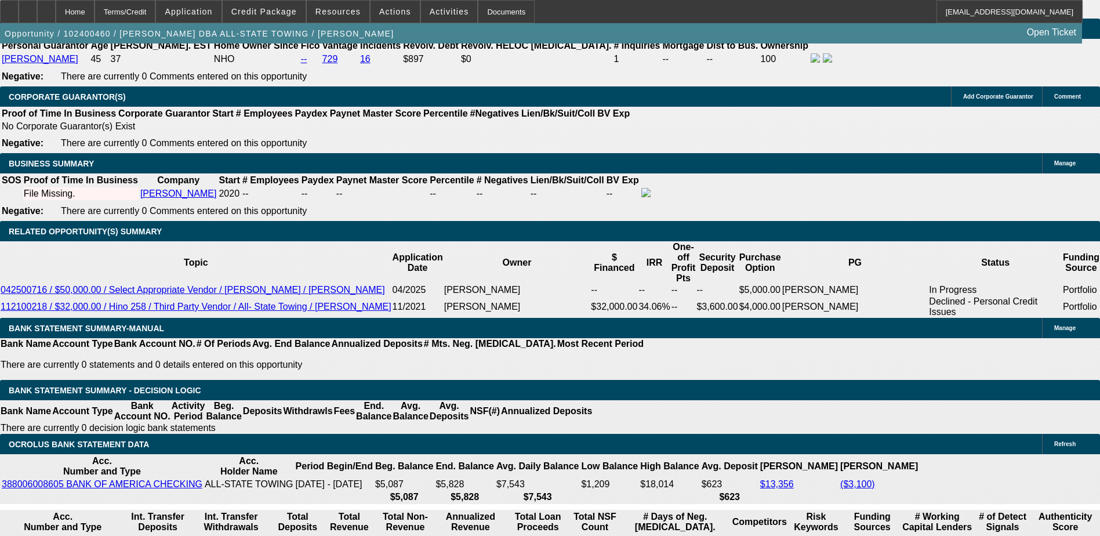
select select "0"
select select "2"
select select "0"
select select "6"
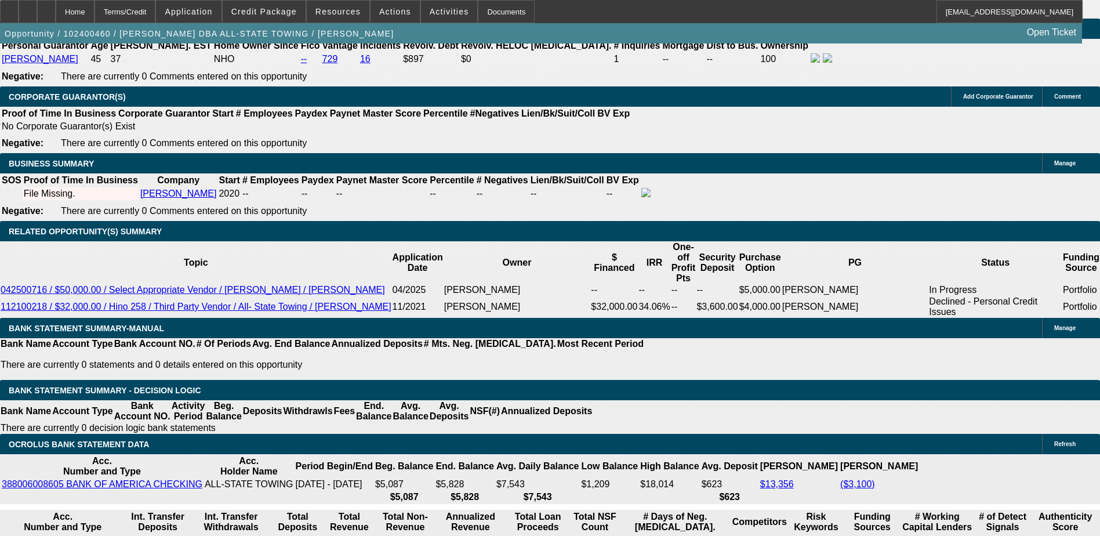
select select "0"
select select "2"
select select "0"
select select "6"
select select "0"
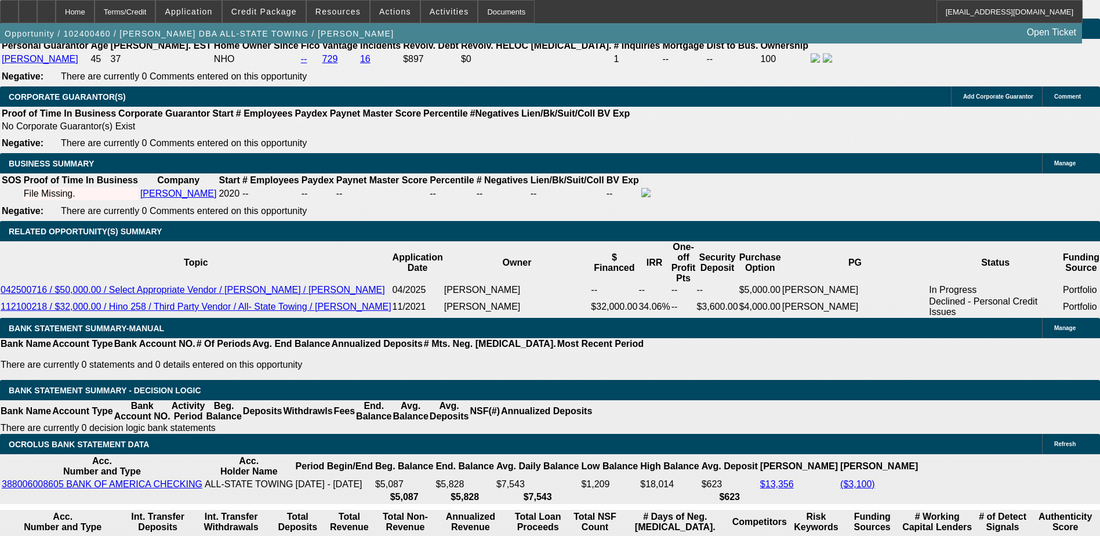
select select "2"
select select "0"
select select "6"
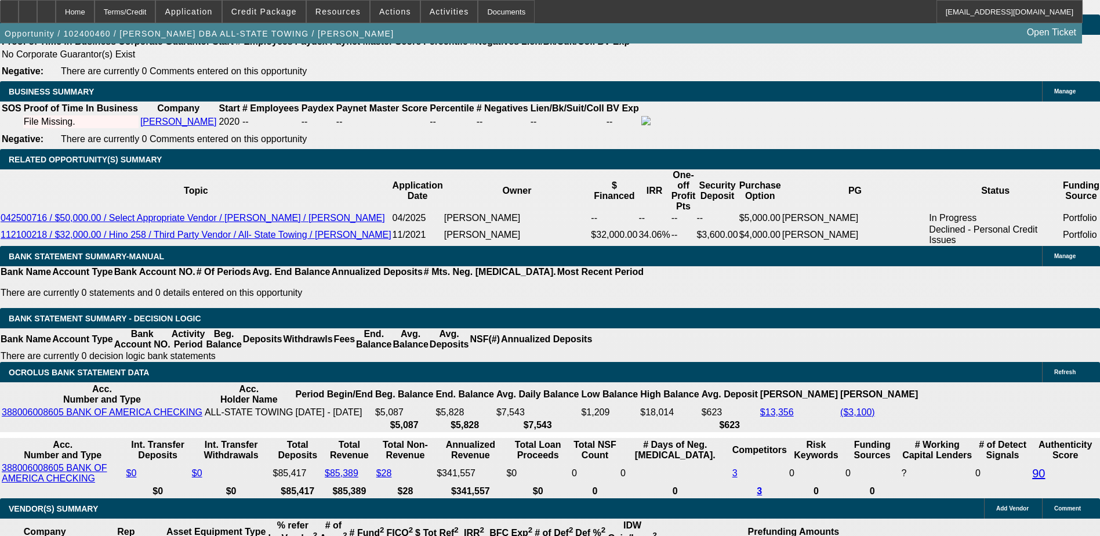
scroll to position [2320, 0]
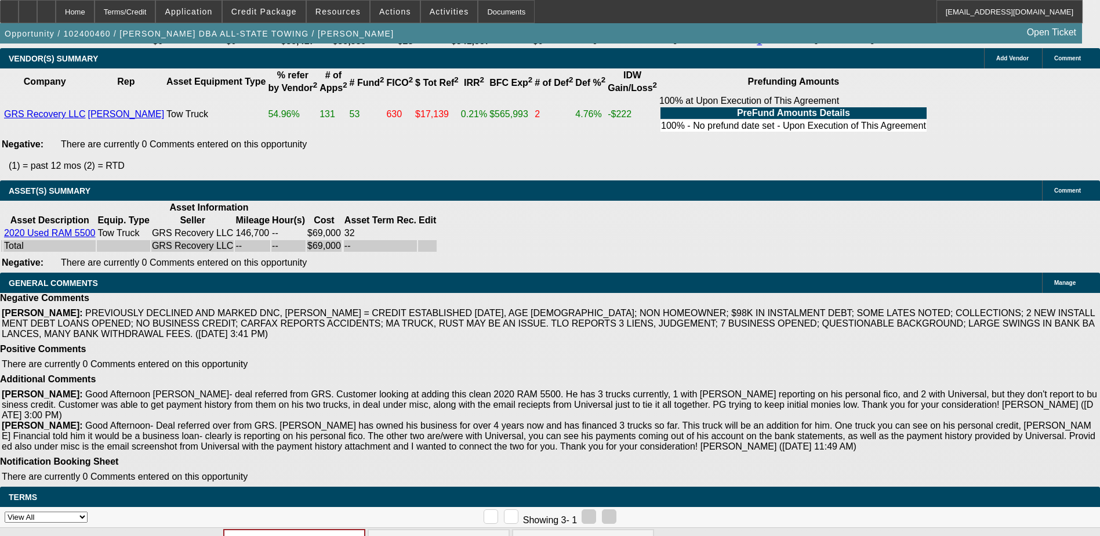
drag, startPoint x: 248, startPoint y: 310, endPoint x: 289, endPoint y: 311, distance: 41.2
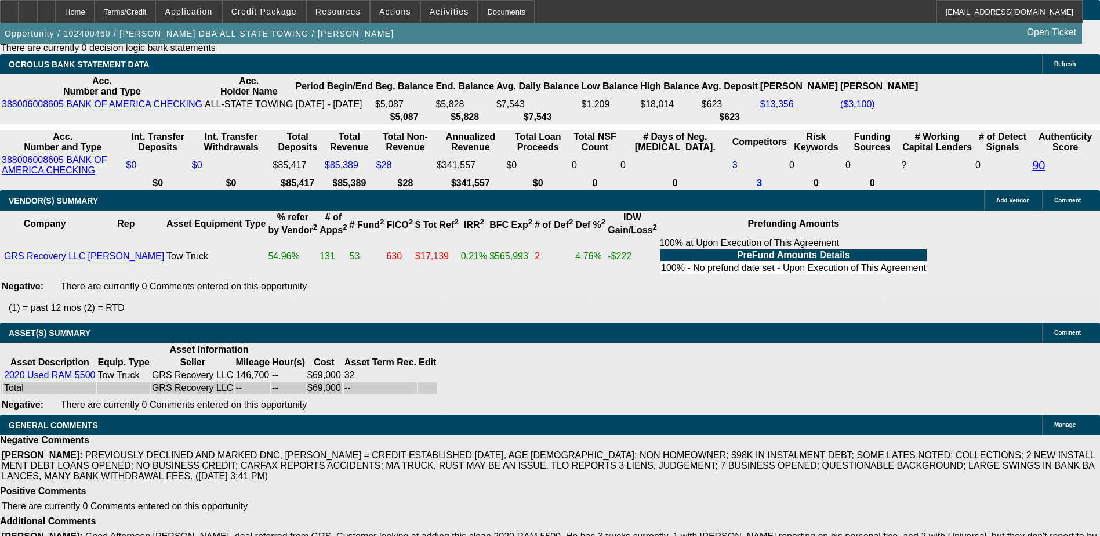
scroll to position [2262, 0]
